Goal: Task Accomplishment & Management: Manage account settings

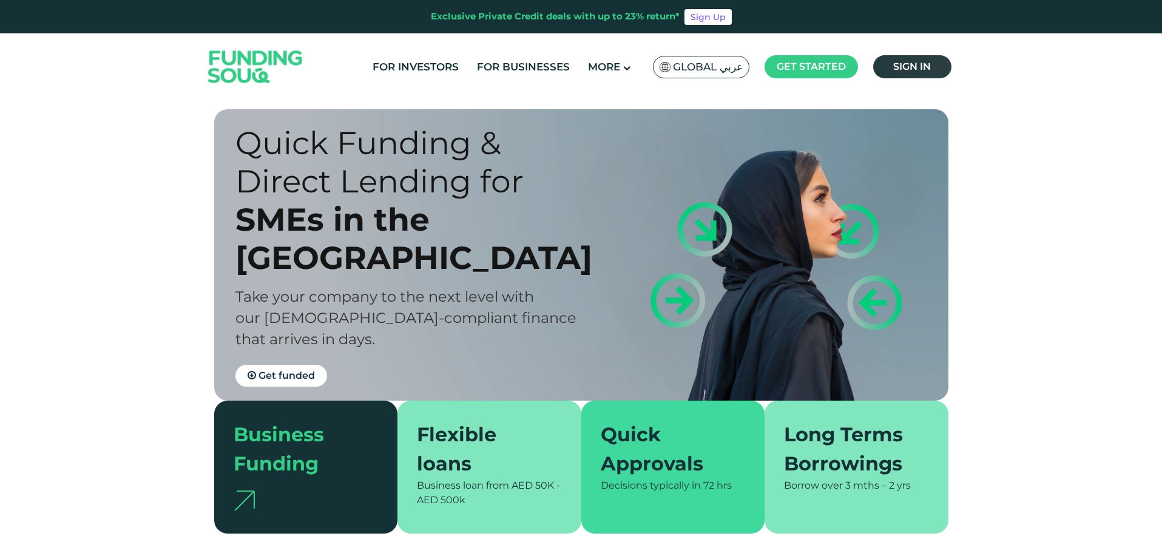
click at [909, 65] on span "Sign in" at bounding box center [912, 67] width 38 height 12
click at [892, 68] on link "Sign in" at bounding box center [912, 66] width 78 height 23
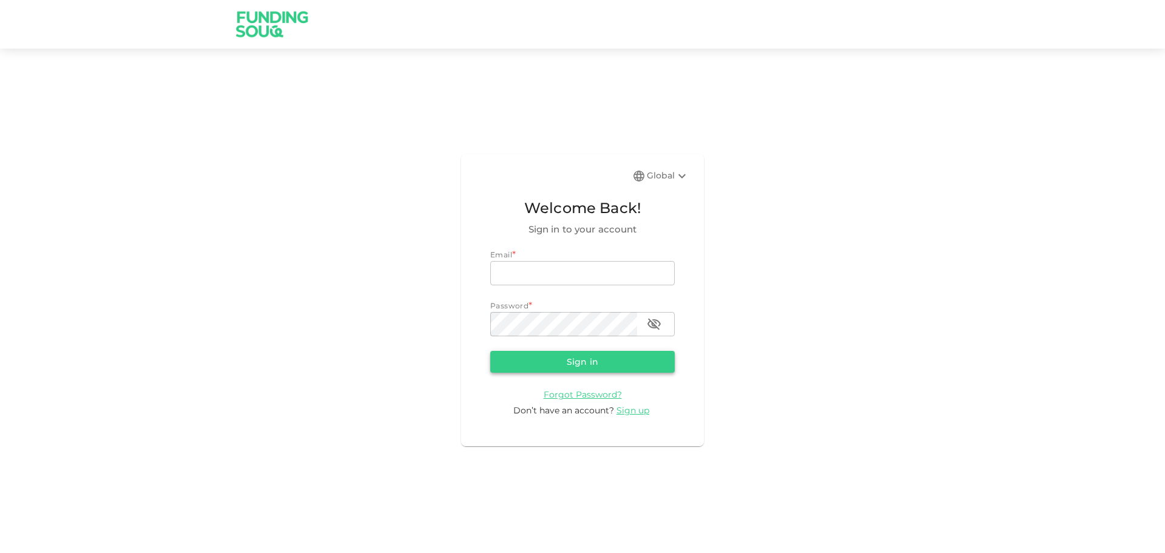
type input "Aasik.mmm@gmail.com"
click at [586, 362] on button "Sign in" at bounding box center [582, 362] width 184 height 22
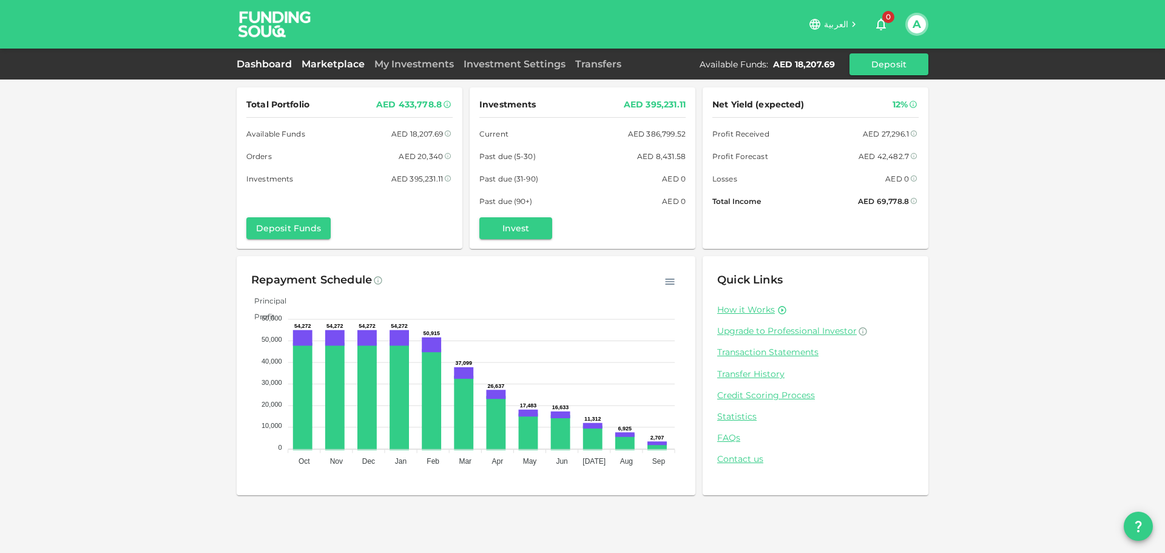
click at [349, 64] on link "Marketplace" at bounding box center [333, 64] width 73 height 12
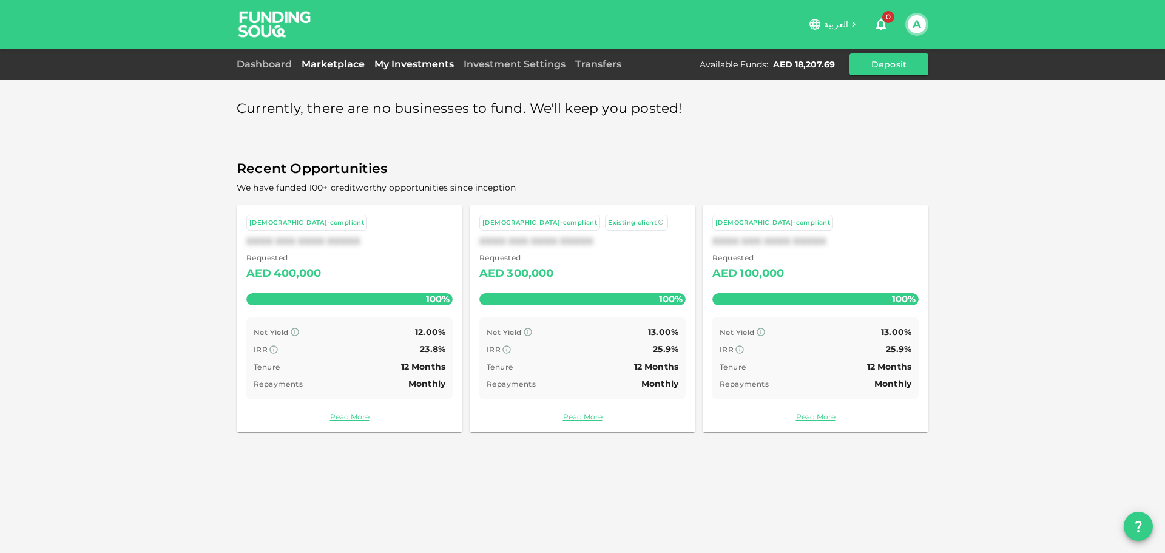
click at [422, 69] on link "My Investments" at bounding box center [414, 64] width 89 height 12
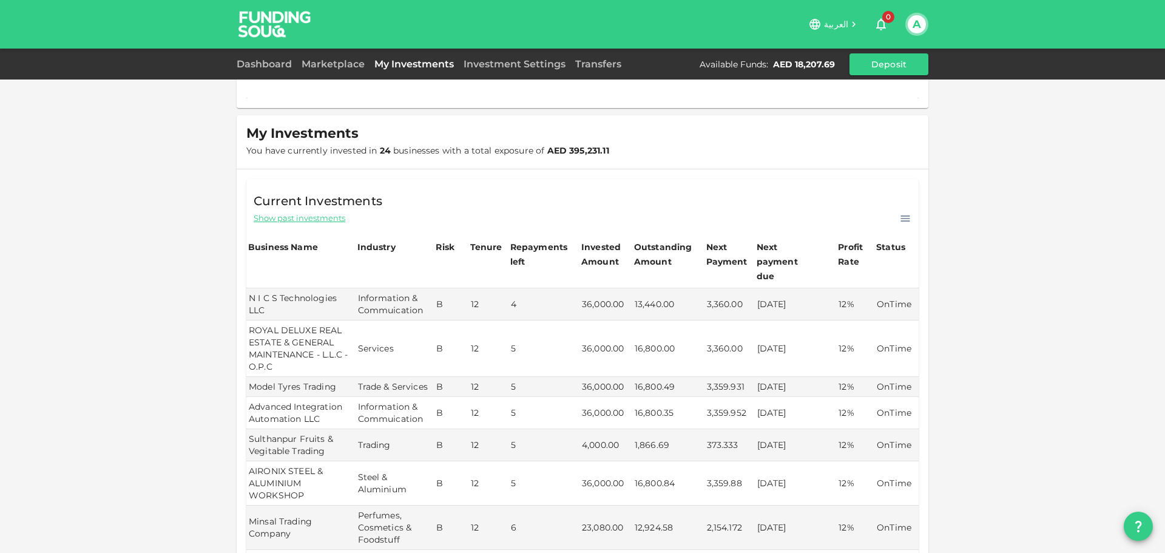
scroll to position [364, 0]
